Goal: Task Accomplishment & Management: Manage account settings

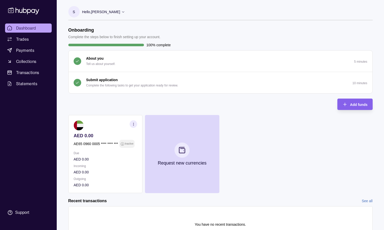
scroll to position [25, 0]
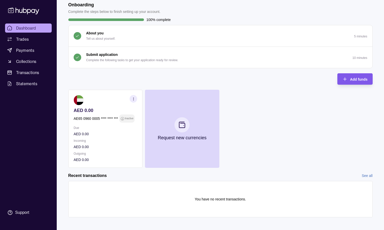
click at [347, 81] on div "Add funds" at bounding box center [351, 78] width 33 height 11
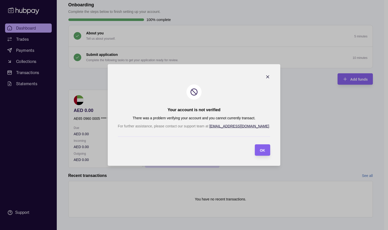
click at [265, 77] on icon "button" at bounding box center [267, 76] width 5 height 5
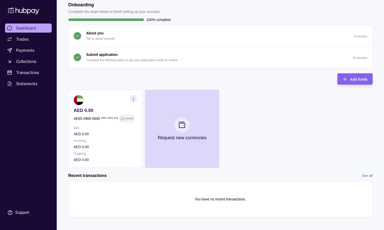
click at [108, 129] on p "Due" at bounding box center [106, 128] width 64 height 6
click at [132, 97] on icon "button" at bounding box center [133, 99] width 4 height 4
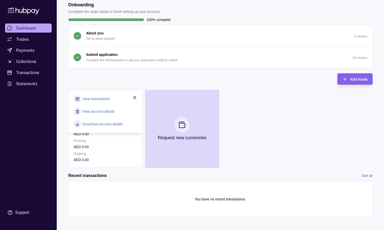
click at [98, 98] on link "View transactions" at bounding box center [95, 99] width 27 height 6
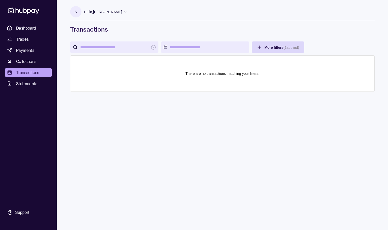
click at [114, 12] on p "Hello, [PERSON_NAME]" at bounding box center [103, 12] width 38 height 6
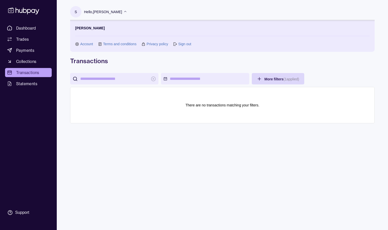
click at [83, 44] on link "Account" at bounding box center [86, 44] width 13 height 6
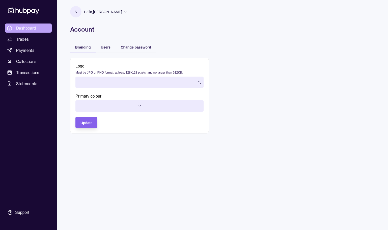
click at [25, 28] on span "Dashboard" at bounding box center [26, 28] width 20 height 6
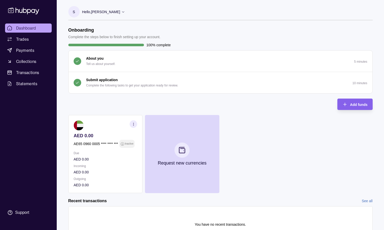
click at [134, 124] on icon "button" at bounding box center [133, 124] width 4 height 4
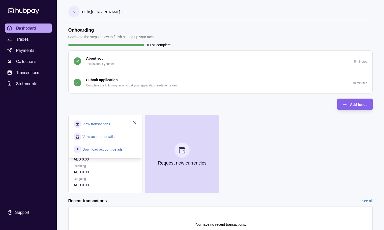
click at [104, 137] on link "View account details" at bounding box center [98, 137] width 32 height 6
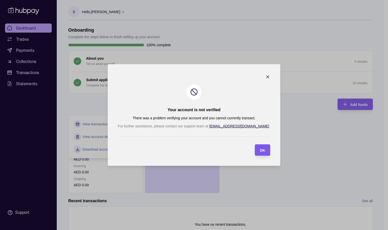
click at [260, 150] on span "OK" at bounding box center [262, 150] width 5 height 4
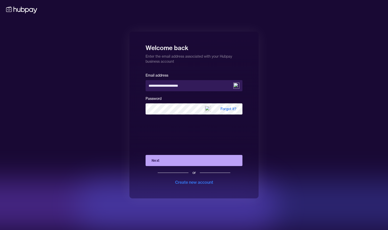
click at [170, 161] on button "Next" at bounding box center [194, 160] width 97 height 11
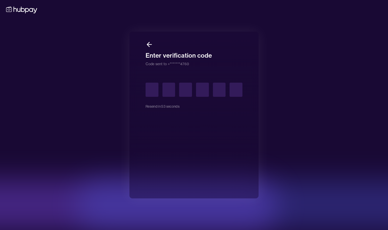
type input "*"
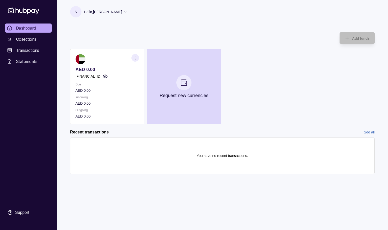
click at [130, 89] on p "AED 0.00" at bounding box center [107, 91] width 64 height 6
click at [136, 58] on icon "button" at bounding box center [135, 58] width 4 height 4
click at [104, 70] on link "View account details" at bounding box center [100, 71] width 32 height 6
